Goal: Information Seeking & Learning: Find specific page/section

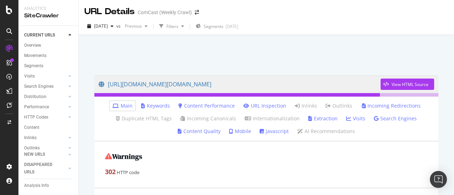
scroll to position [50, 0]
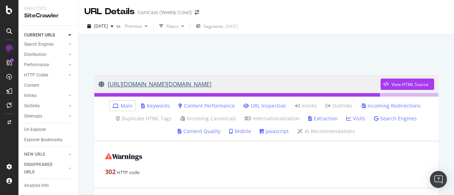
drag, startPoint x: 0, startPoint y: 0, endPoint x: 319, endPoint y: 85, distance: 329.7
click at [337, 85] on link "[URL][DOMAIN_NAME][DOMAIN_NAME]" at bounding box center [240, 85] width 282 height 18
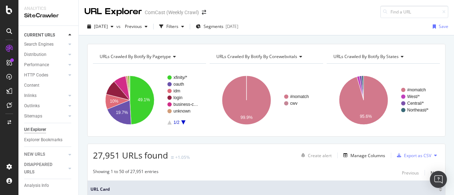
scroll to position [9, 0]
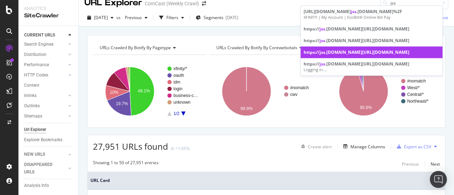
type input "jss"
click at [316, 55] on div "https:// jss .[DOMAIN_NAME][URL][DOMAIN_NAME]" at bounding box center [372, 52] width 136 height 6
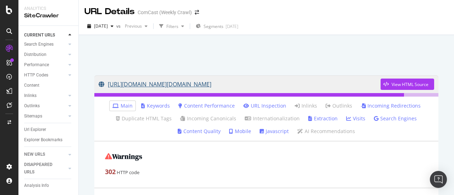
click at [278, 87] on link "[URL][DOMAIN_NAME][DOMAIN_NAME]" at bounding box center [240, 85] width 282 height 18
drag, startPoint x: 25, startPoint y: 120, endPoint x: 35, endPoint y: 127, distance: 11.7
click at [25, 126] on div "Url Explorer" at bounding box center [35, 129] width 22 height 7
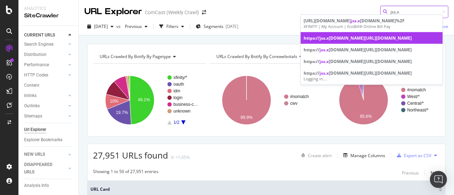
type input "jss.x"
click at [331, 41] on div "https:// jss.x [DOMAIN_NAME][URL][DOMAIN_NAME]" at bounding box center [372, 38] width 136 height 6
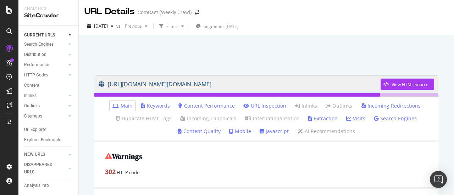
click at [331, 83] on link "[URL][DOMAIN_NAME][DOMAIN_NAME]" at bounding box center [240, 85] width 282 height 18
drag, startPoint x: 241, startPoint y: 95, endPoint x: 288, endPoint y: 82, distance: 49.4
click at [289, 93] on div "[URL][DOMAIN_NAME][DOMAIN_NAME] View HTML Source Internal Pagerank 8.3/10 # 131…" at bounding box center [266, 86] width 344 height 21
drag, startPoint x: 226, startPoint y: 85, endPoint x: 224, endPoint y: 68, distance: 16.8
click at [225, 63] on div at bounding box center [266, 53] width 358 height 30
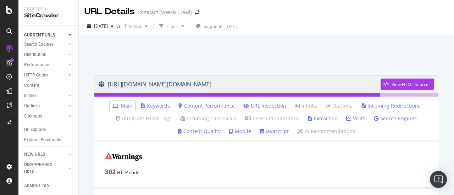
click at [223, 85] on link "[URL][DOMAIN_NAME][DOMAIN_NAME]" at bounding box center [240, 85] width 282 height 18
